Goal: Task Accomplishment & Management: Complete application form

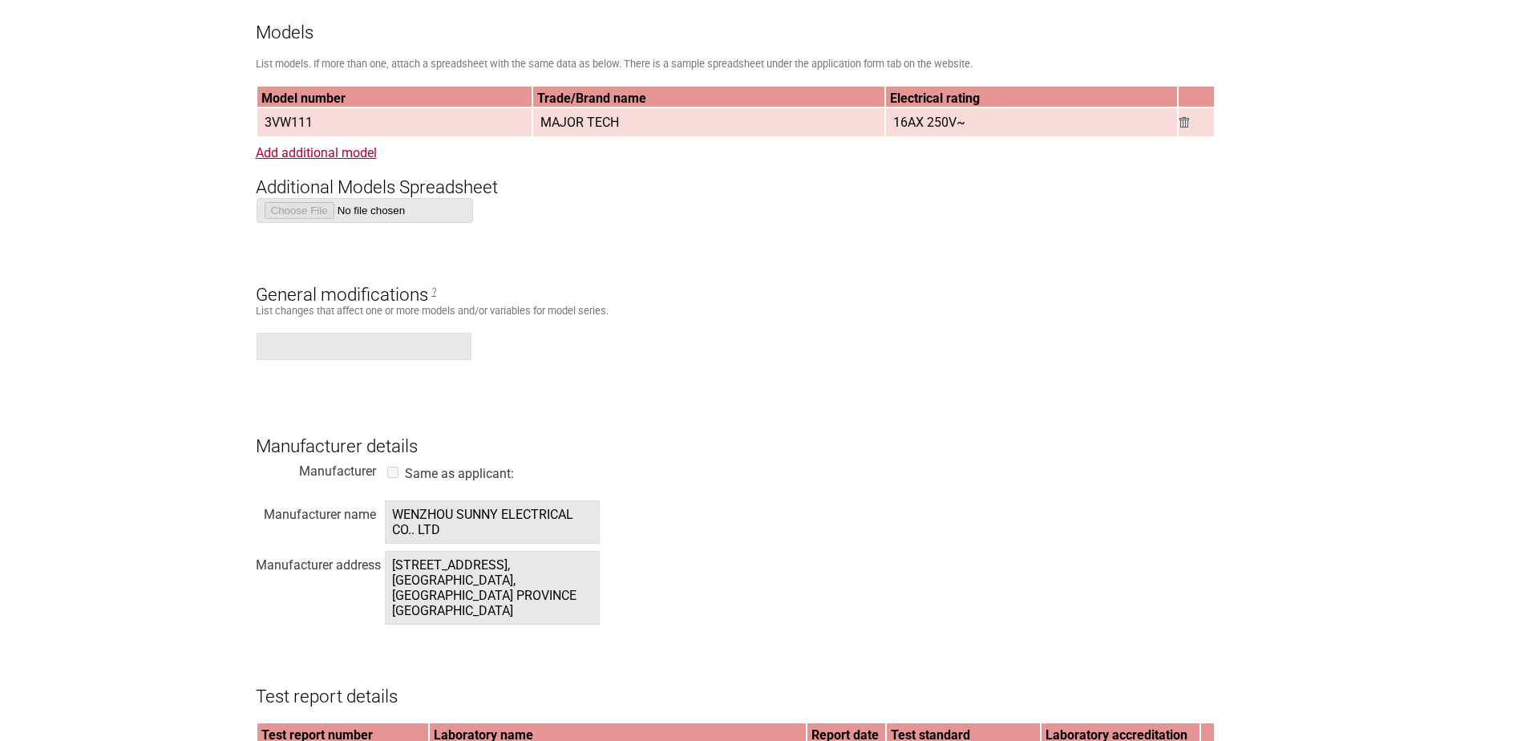
scroll to position [962, 0]
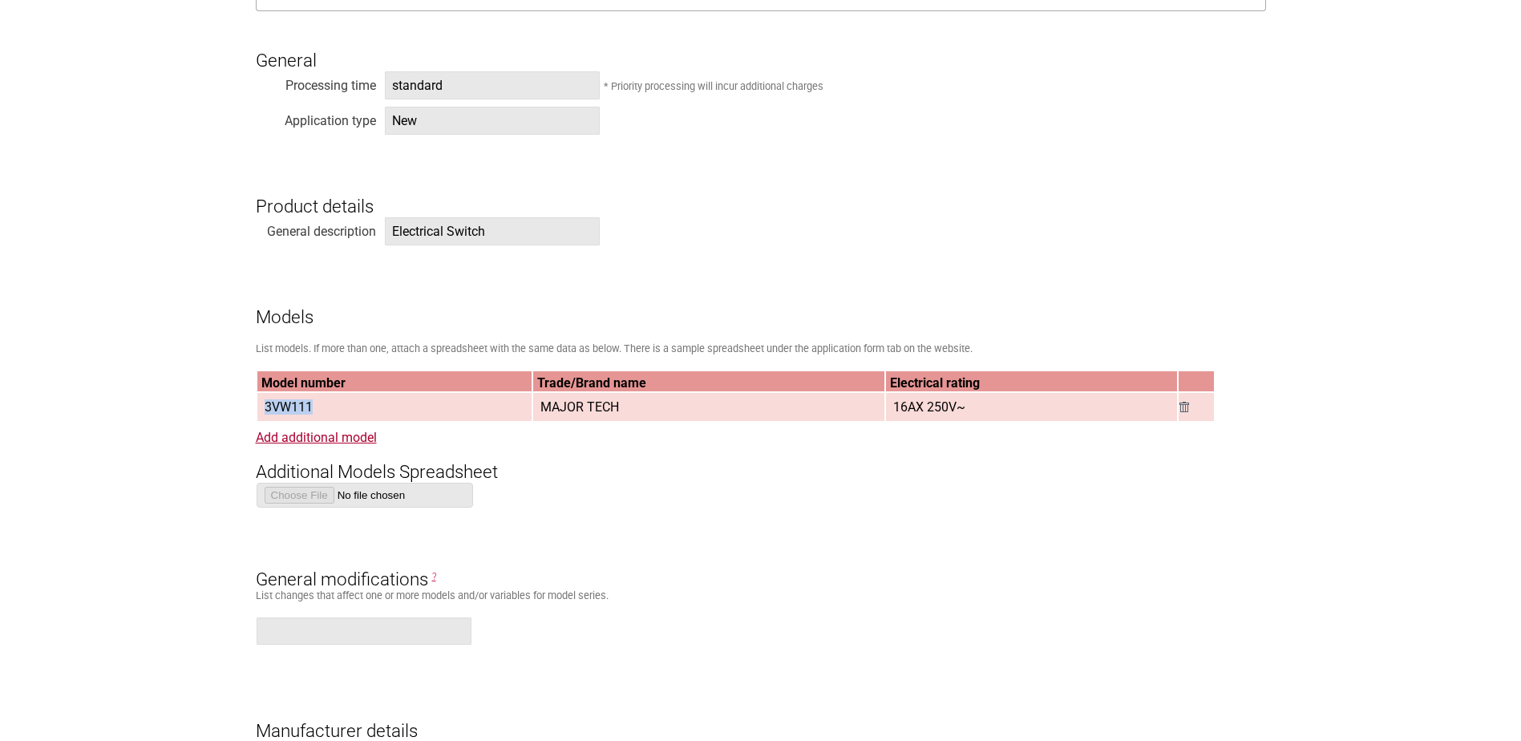
drag, startPoint x: 319, startPoint y: 408, endPoint x: 260, endPoint y: 407, distance: 59.3
click at [260, 407] on td "3VW111" at bounding box center [394, 407] width 274 height 28
copy span "3VW111"
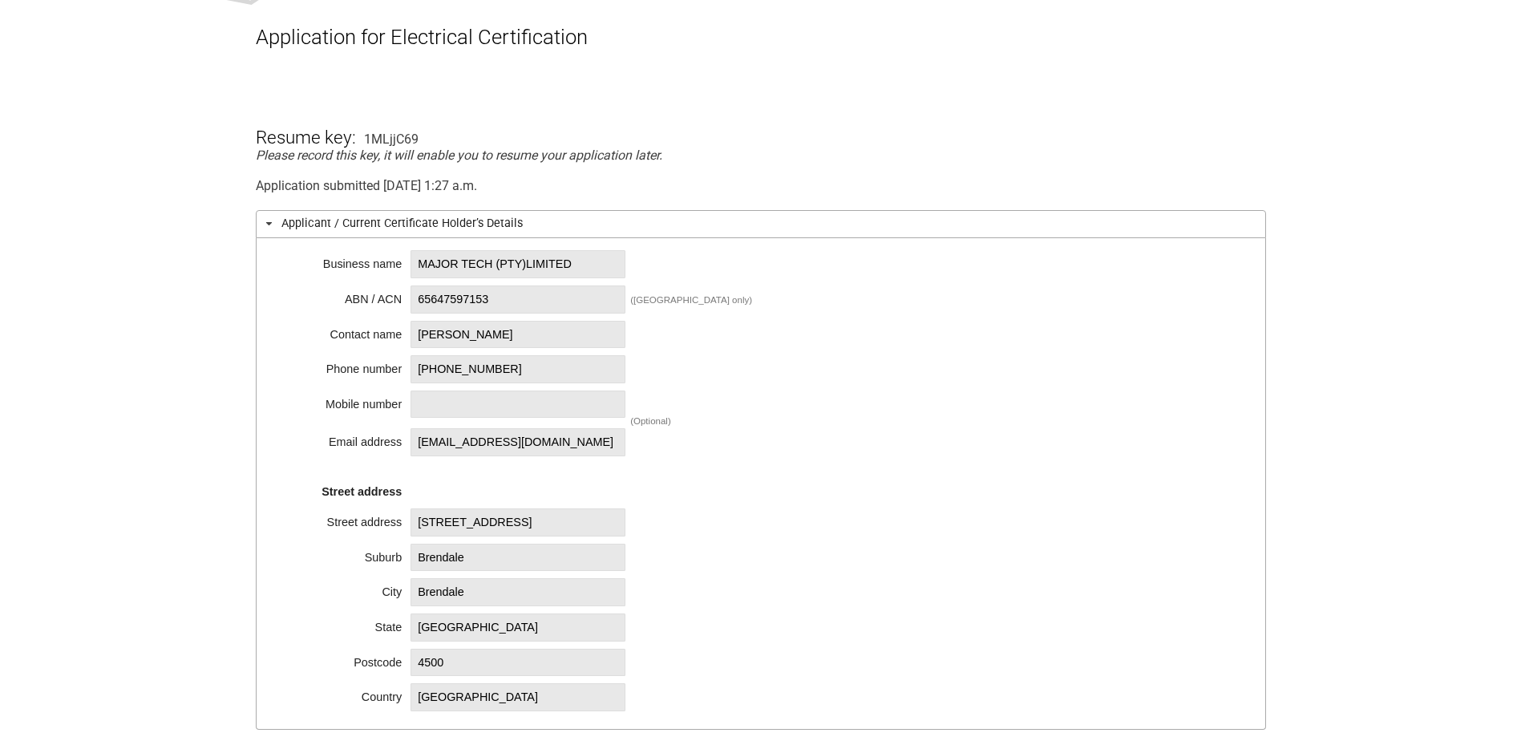
scroll to position [241, 0]
drag, startPoint x: 423, startPoint y: 266, endPoint x: 485, endPoint y: 267, distance: 61.7
click at [485, 267] on span "MAJOR TECH (PTY)LIMITED" at bounding box center [518, 267] width 215 height 28
drag, startPoint x: 417, startPoint y: 264, endPoint x: 494, endPoint y: 271, distance: 77.3
click at [494, 271] on span "MAJOR TECH (PTY)LIMITED" at bounding box center [518, 267] width 215 height 28
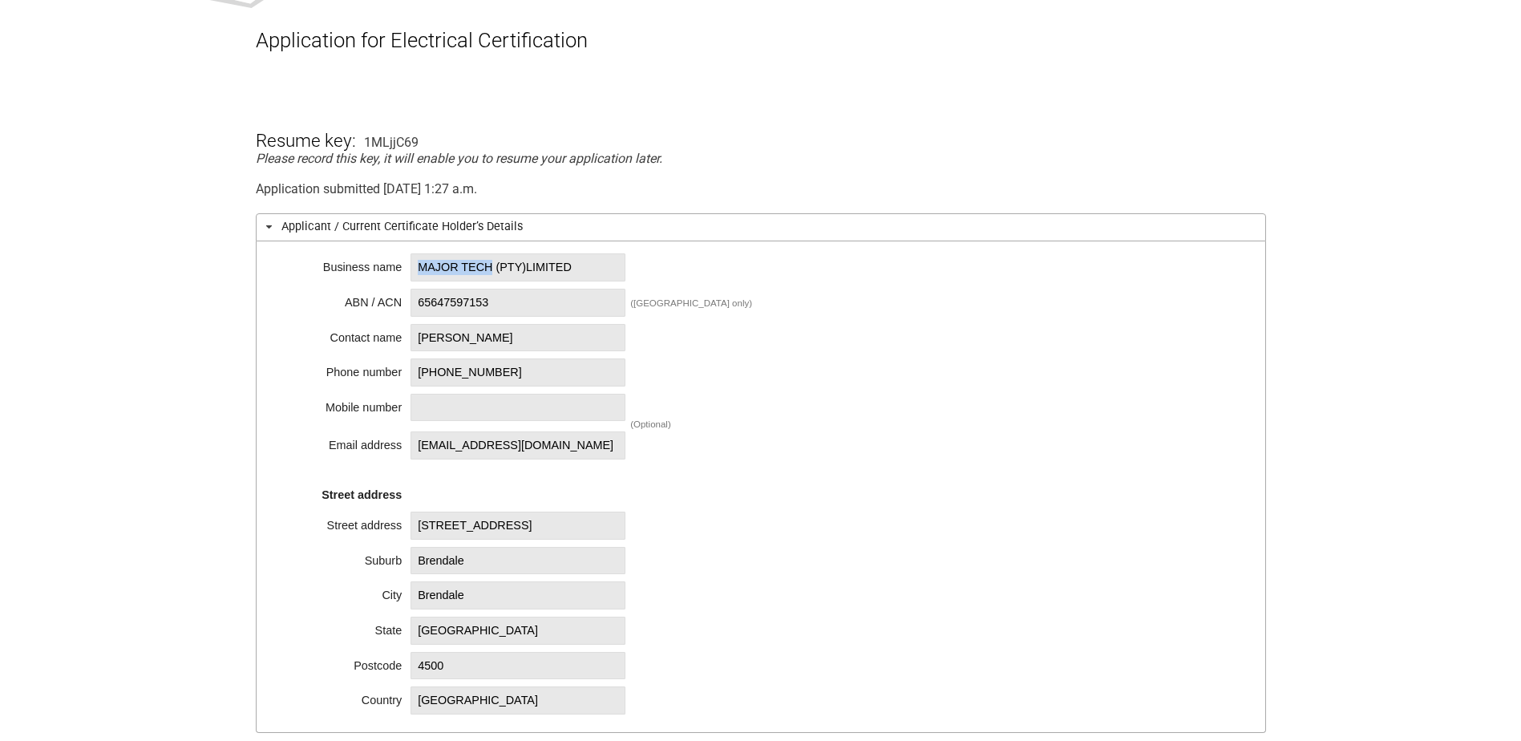
copy span "MAJOR TECH"
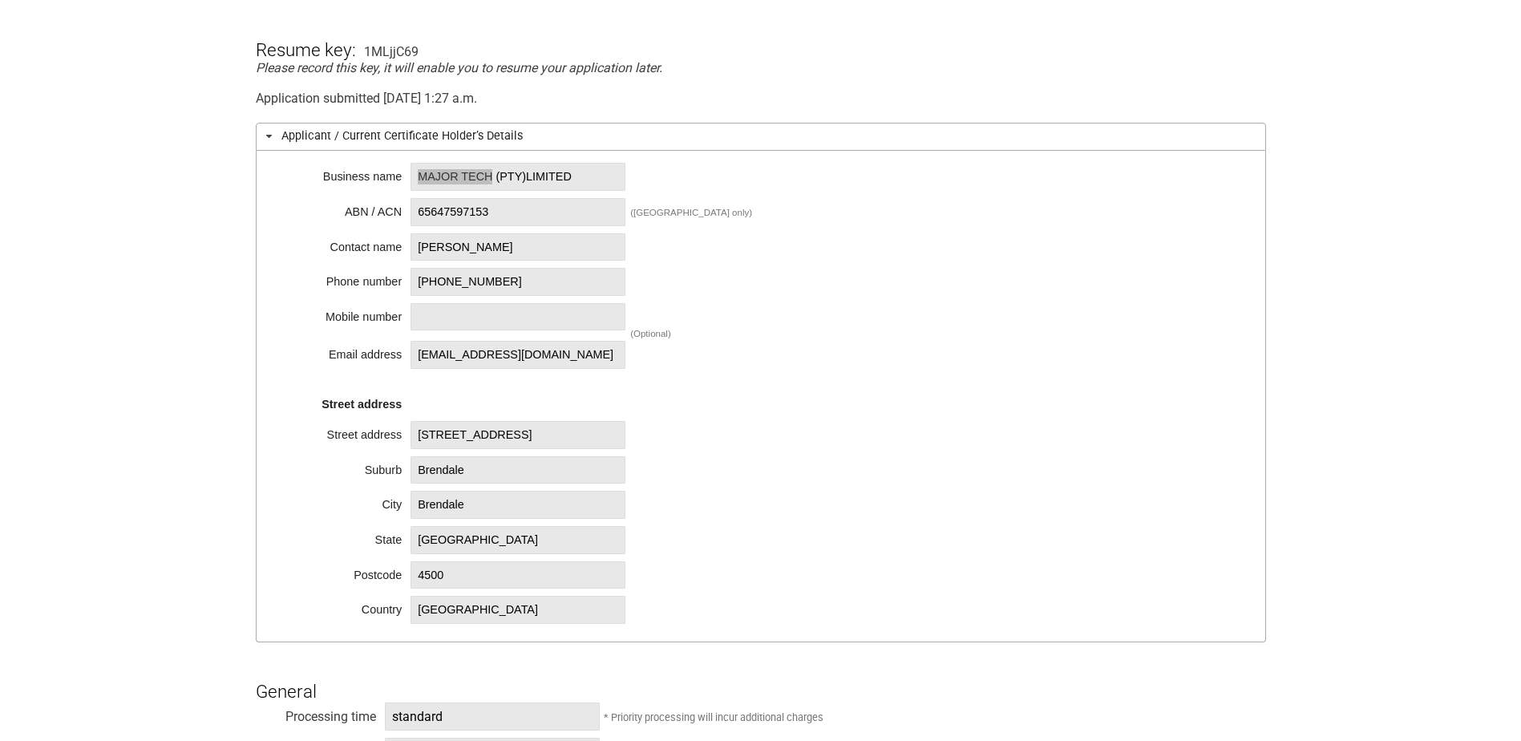
scroll to position [641, 0]
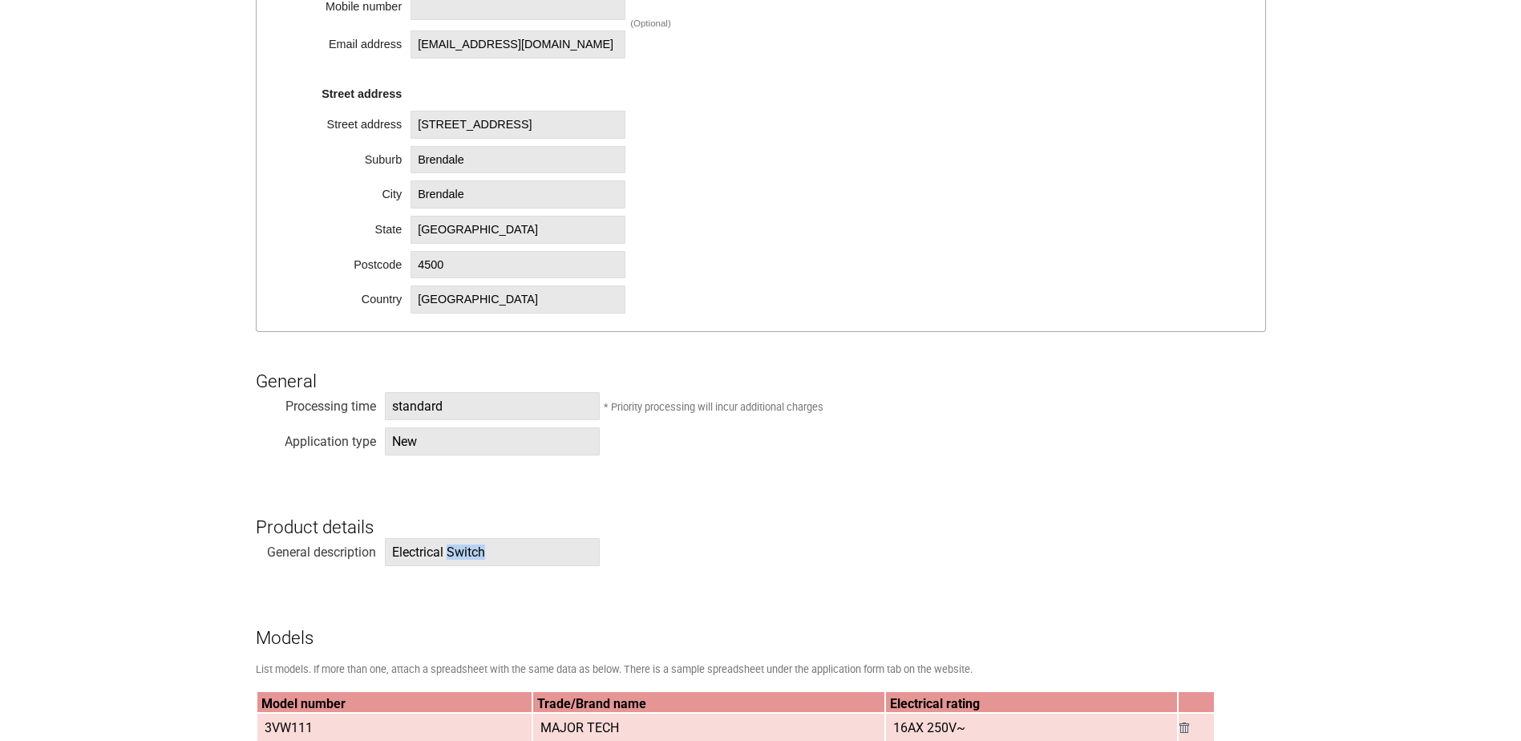
drag, startPoint x: 449, startPoint y: 555, endPoint x: 495, endPoint y: 556, distance: 45.7
click at [495, 556] on span "Electrical Switch" at bounding box center [492, 552] width 215 height 28
copy span "Switch"
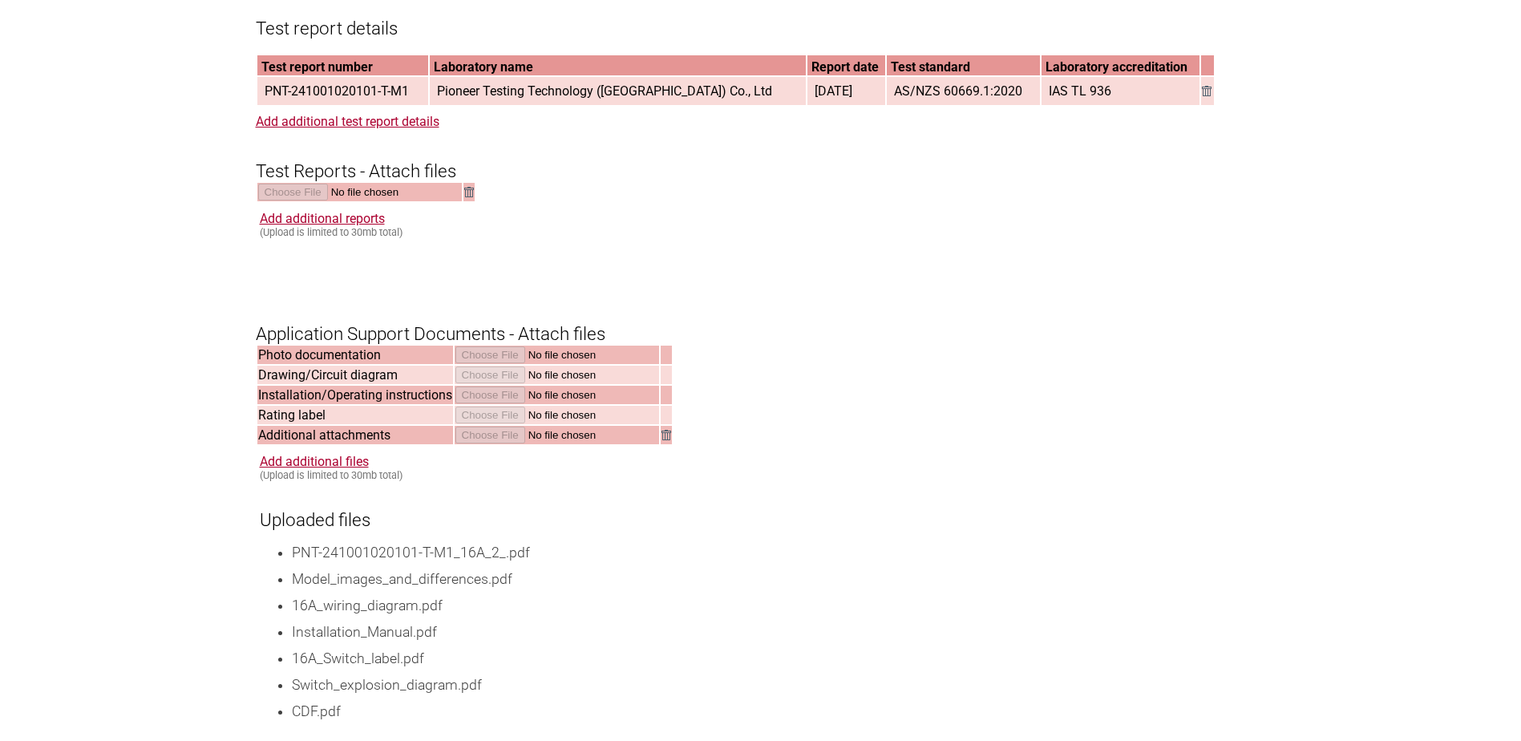
scroll to position [1764, 0]
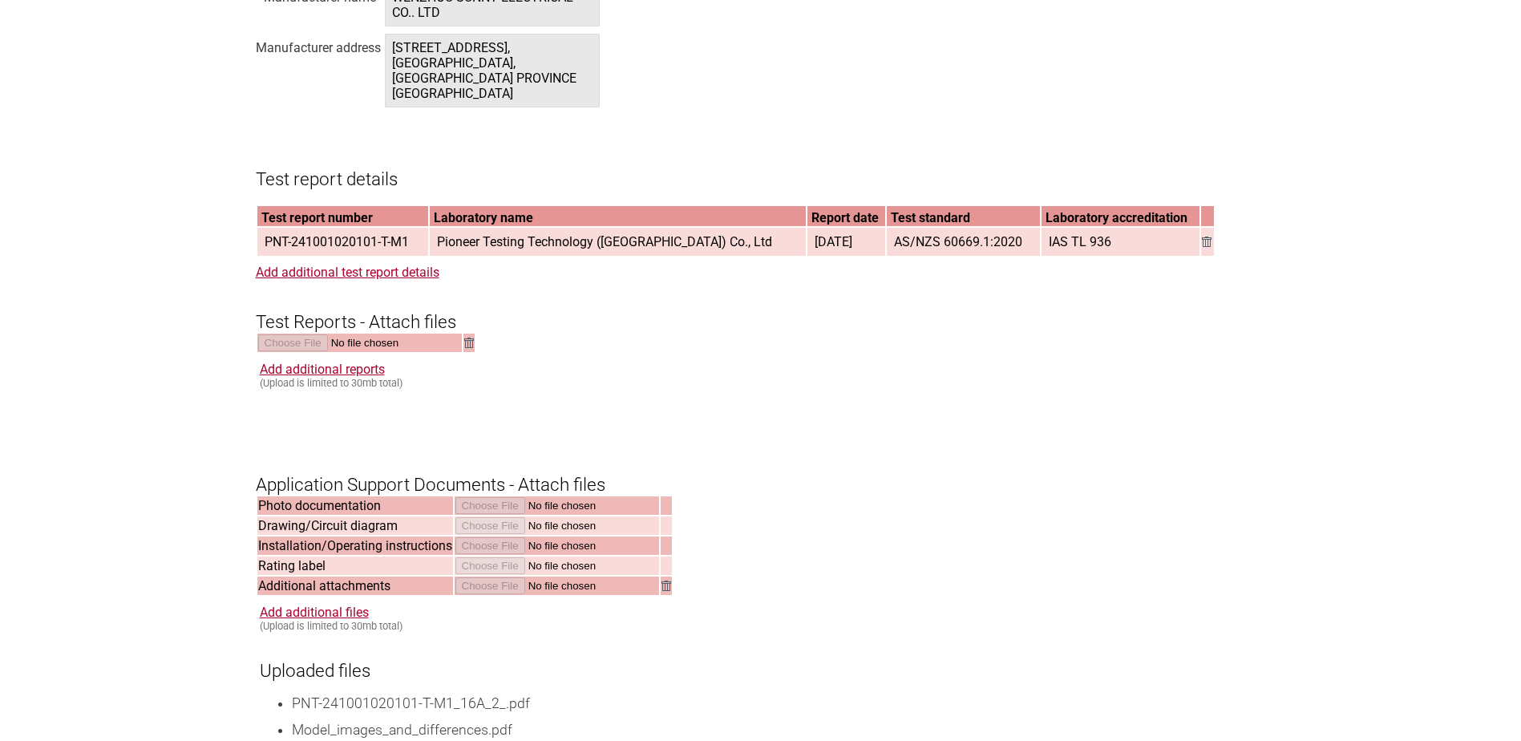
click at [887, 233] on td "AS/NZS 60669.1:2020" at bounding box center [964, 242] width 154 height 28
drag, startPoint x: 884, startPoint y: 247, endPoint x: 1014, endPoint y: 253, distance: 130.8
click at [1014, 253] on span "AS/NZS 60669.1:2020" at bounding box center [958, 242] width 141 height 26
copy span "AS/NZS 60669.1:2020"
click at [345, 433] on form "Resume key: 1MLjjC69 Please record this key, it will enable you to resume your …" at bounding box center [761, 65] width 1010 height 2996
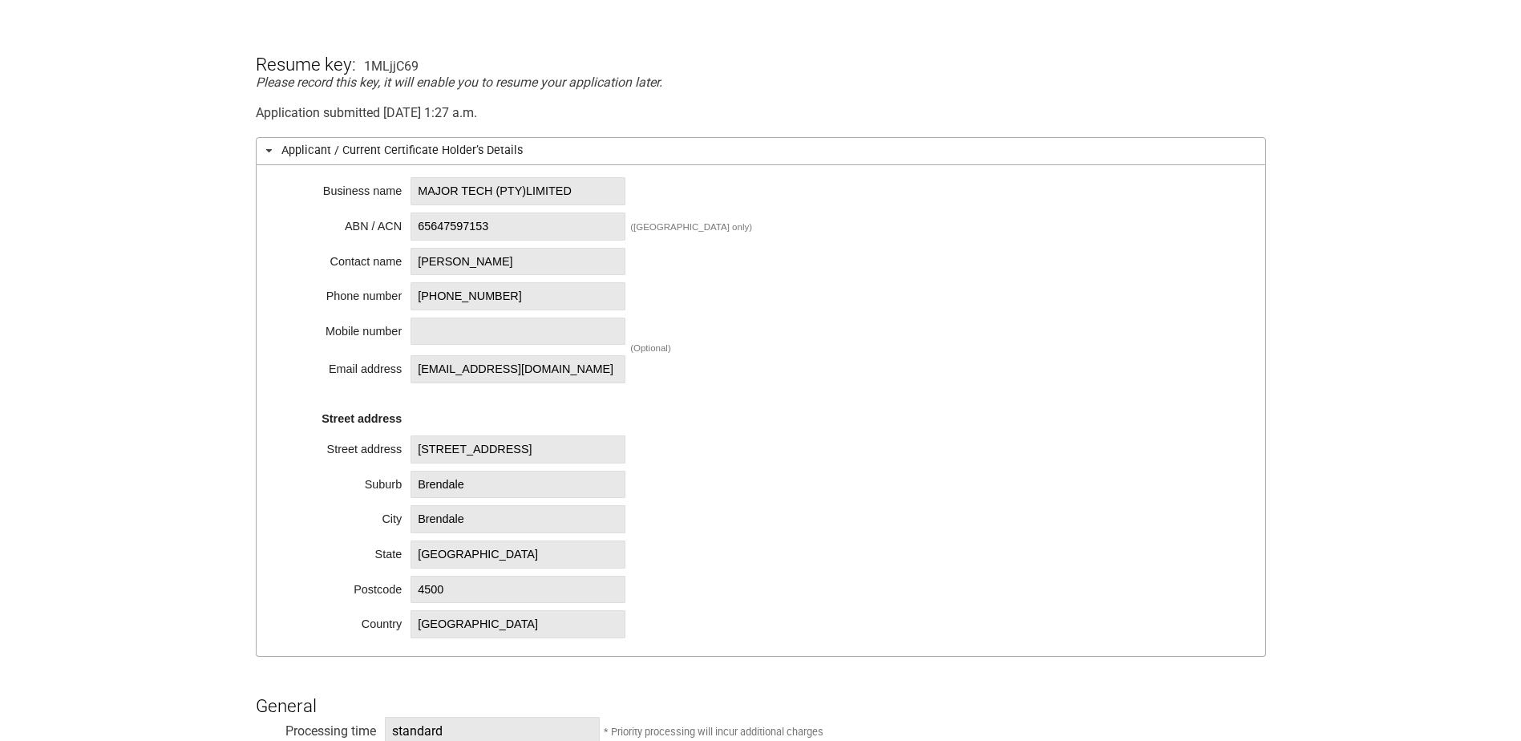
scroll to position [321, 0]
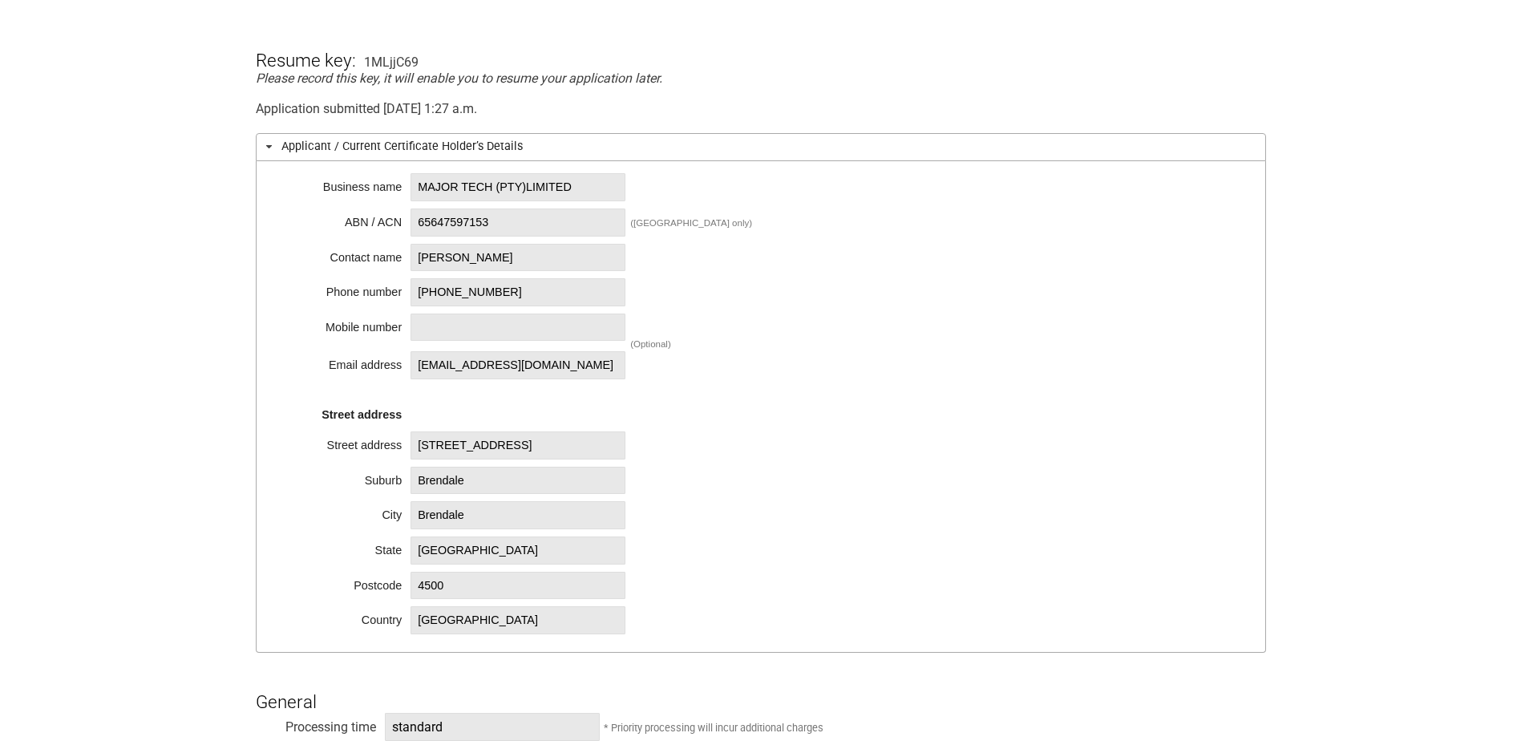
click at [954, 196] on div "Business name MAJOR TECH (PTY)LIMITED ABN / ACN 65647597153 ([GEOGRAPHIC_DATA] …" at bounding box center [761, 407] width 1010 height 492
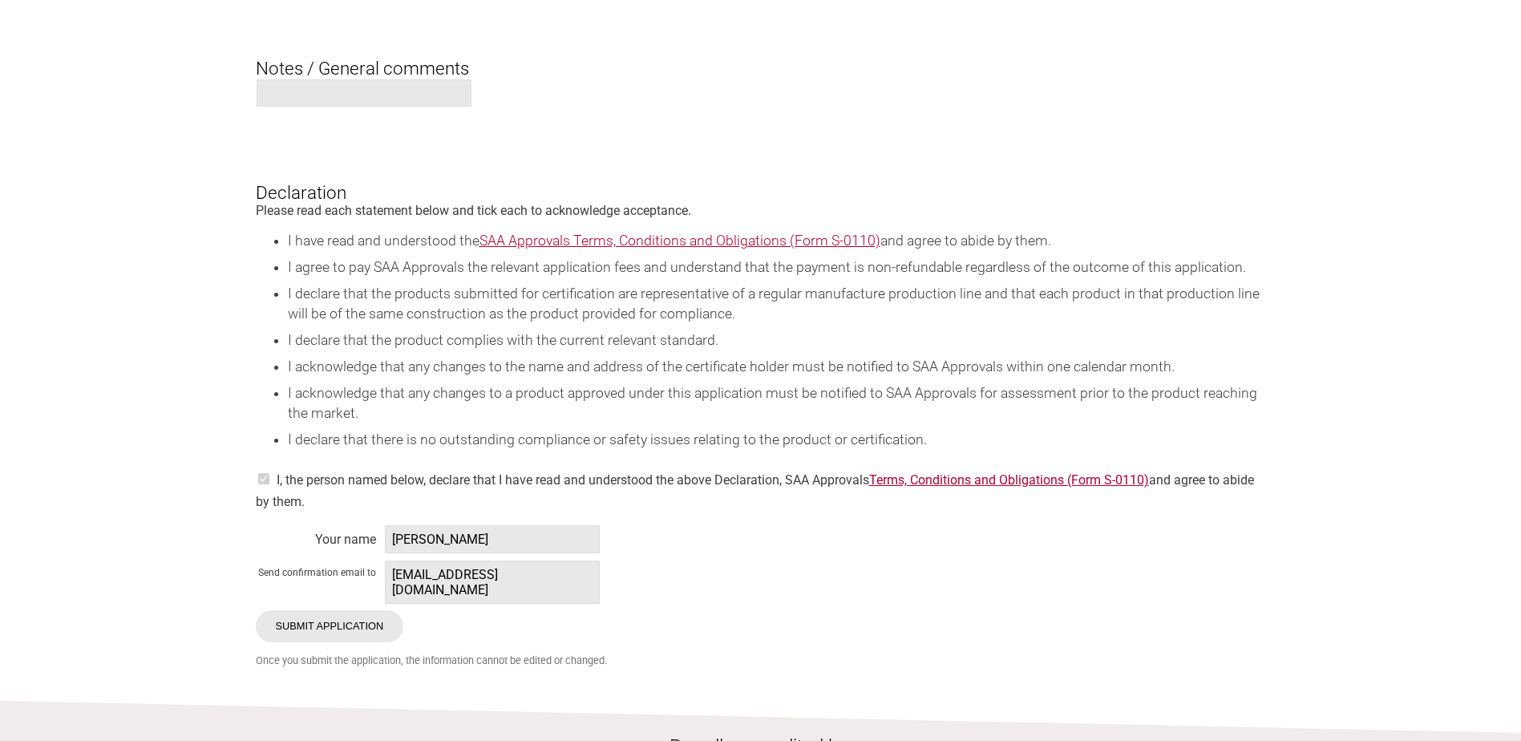
scroll to position [2887, 0]
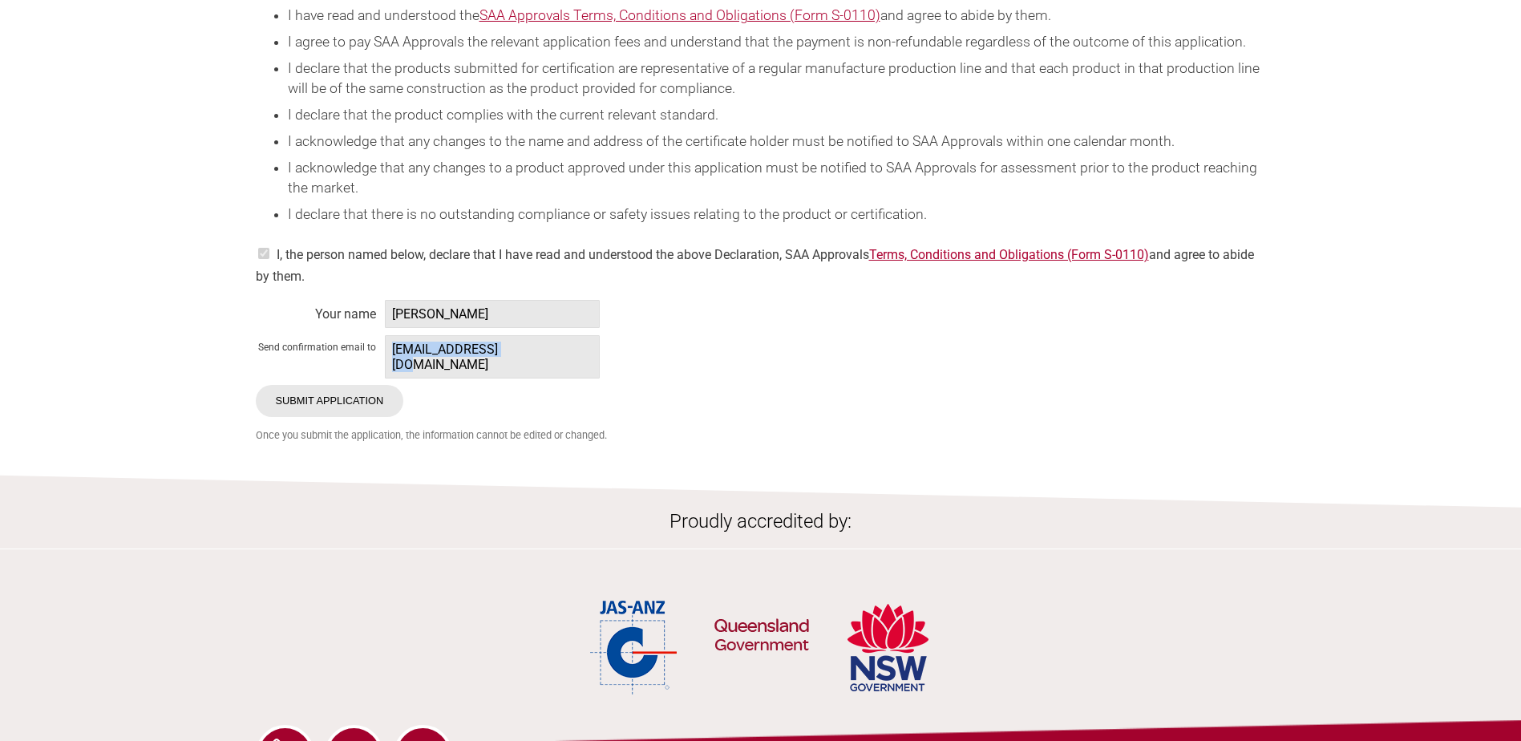
drag, startPoint x: 520, startPoint y: 359, endPoint x: 390, endPoint y: 358, distance: 129.1
click at [390, 358] on span "[EMAIL_ADDRESS][DOMAIN_NAME]" at bounding box center [492, 356] width 215 height 43
copy span "[EMAIL_ADDRESS][DOMAIN_NAME]"
drag, startPoint x: 467, startPoint y: 364, endPoint x: 480, endPoint y: 359, distance: 14.5
click at [469, 364] on span "[EMAIL_ADDRESS][DOMAIN_NAME]" at bounding box center [492, 356] width 215 height 43
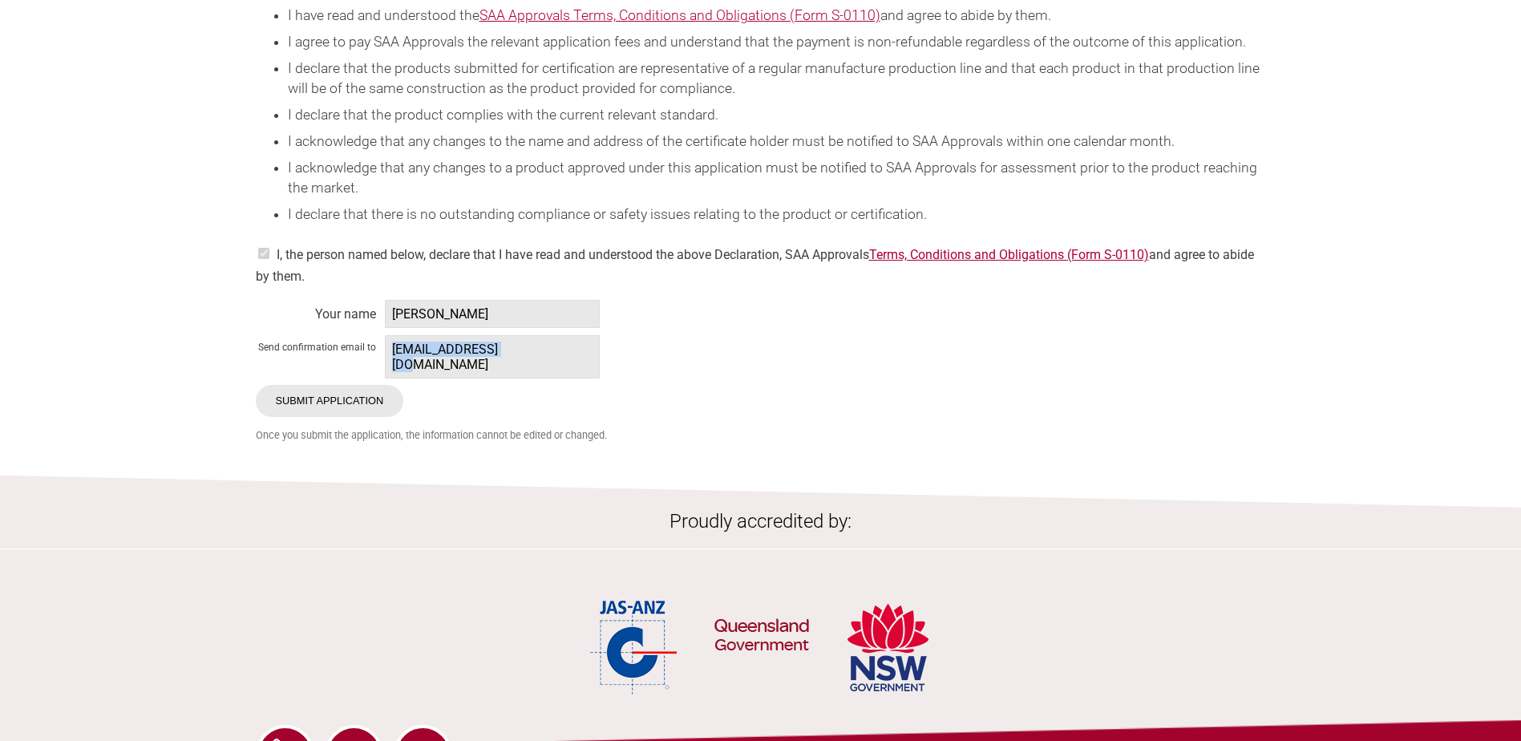
click at [514, 366] on span "[EMAIL_ADDRESS][DOMAIN_NAME]" at bounding box center [492, 356] width 215 height 43
click at [520, 359] on span "[EMAIL_ADDRESS][DOMAIN_NAME]" at bounding box center [492, 356] width 215 height 43
drag, startPoint x: 497, startPoint y: 363, endPoint x: 394, endPoint y: 366, distance: 103.5
click at [394, 366] on span "[EMAIL_ADDRESS][DOMAIN_NAME]" at bounding box center [492, 356] width 215 height 43
copy span "[EMAIL_ADDRESS][DOMAIN_NAME]"
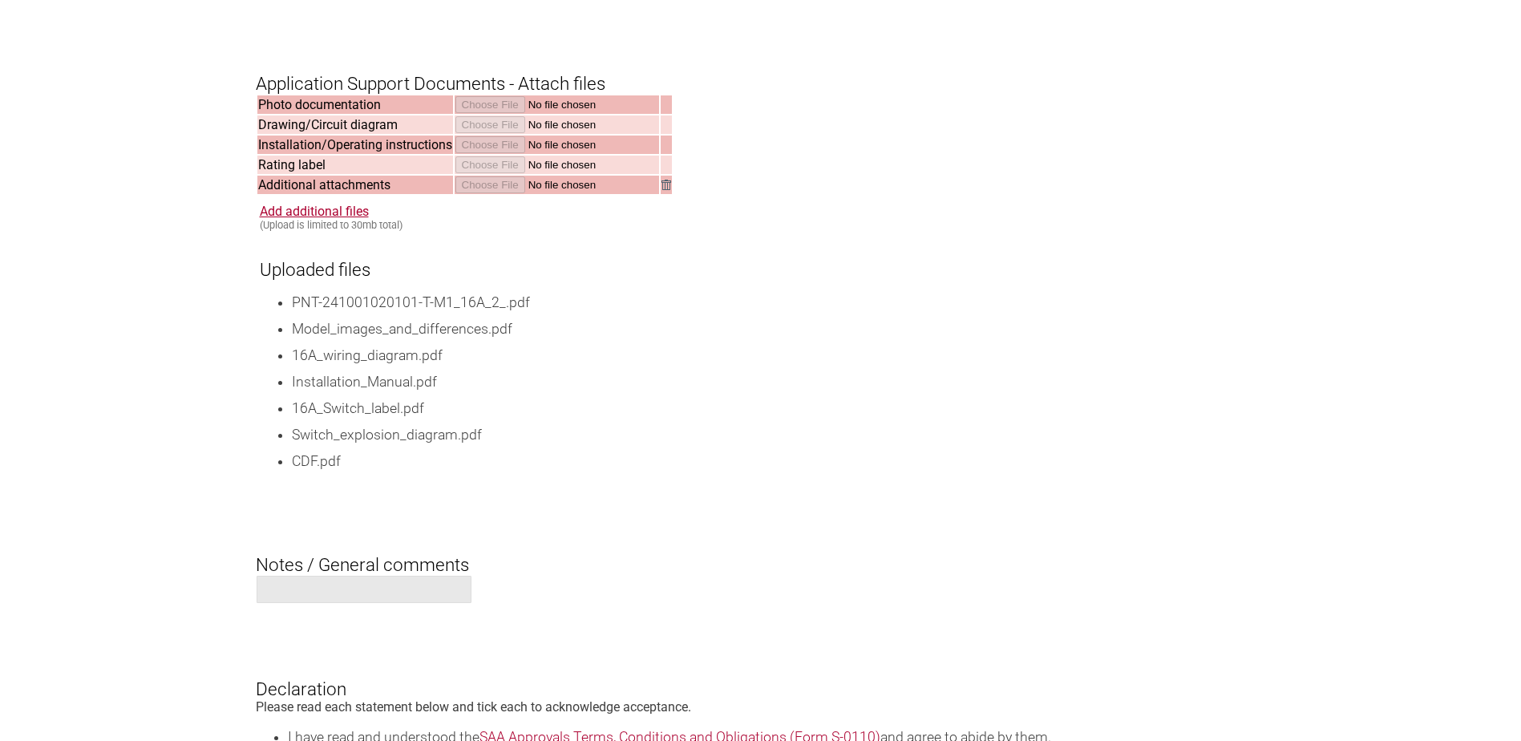
scroll to position [1924, 0]
